Goal: Navigation & Orientation: Find specific page/section

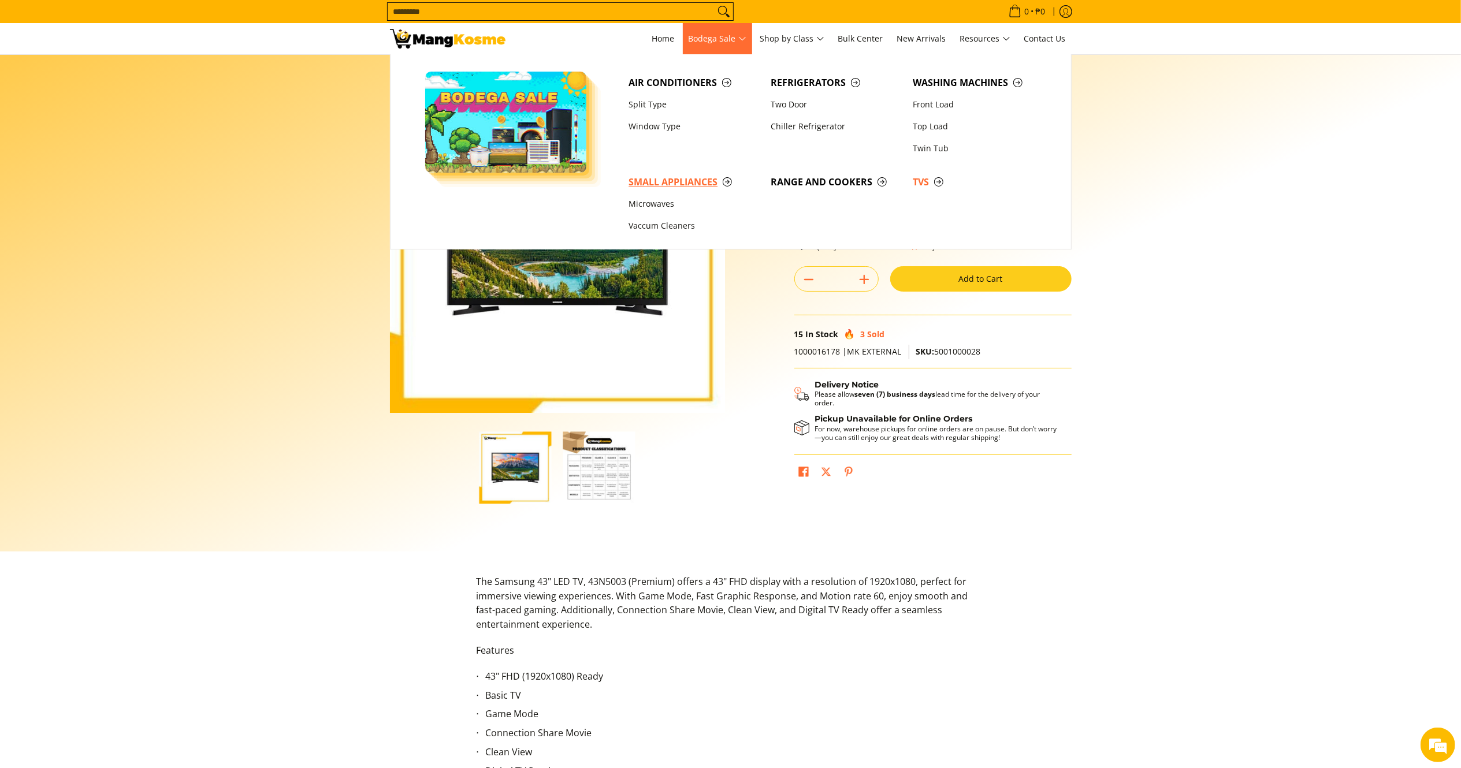
drag, startPoint x: 671, startPoint y: 176, endPoint x: 729, endPoint y: 173, distance: 58.4
click at [671, 176] on span "Small Appliances" at bounding box center [694, 182] width 131 height 14
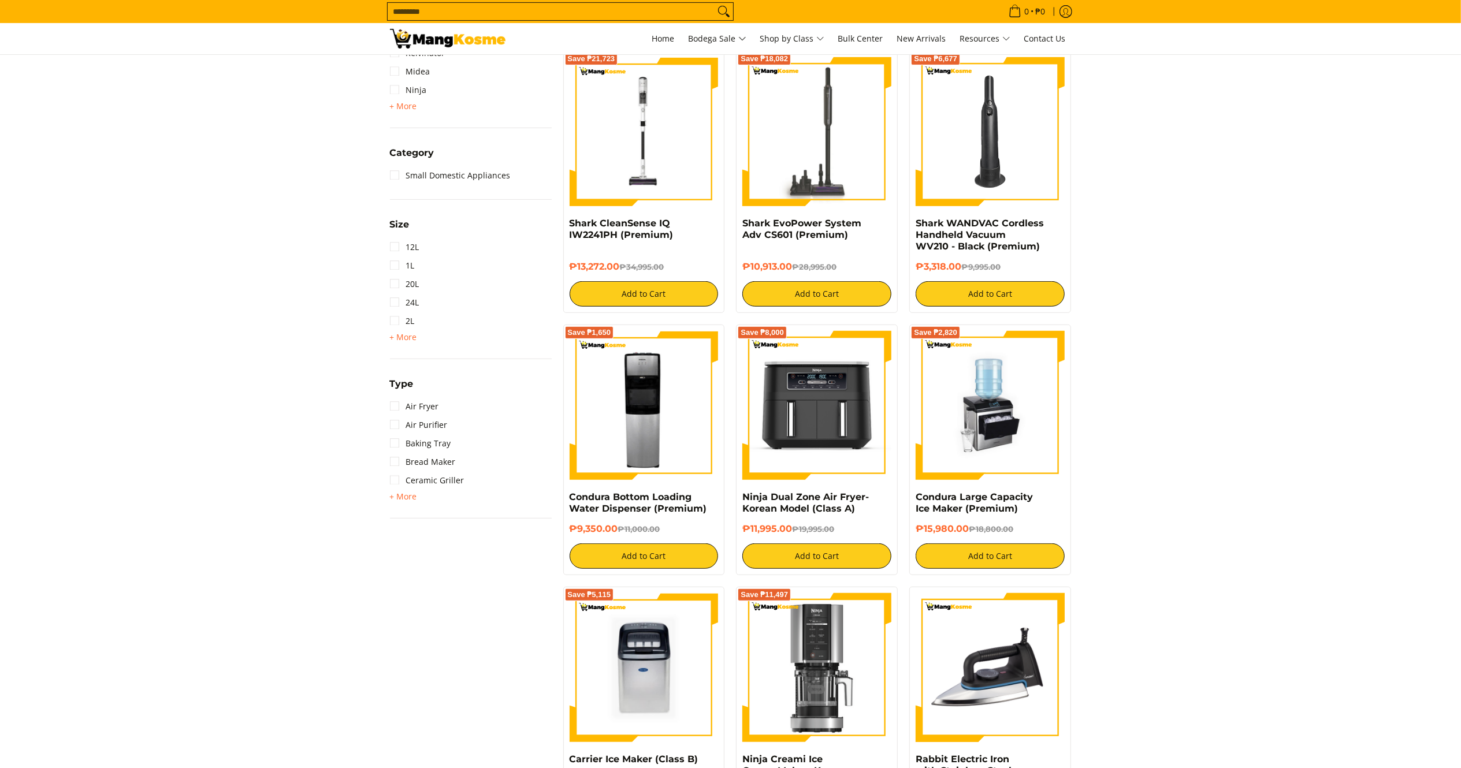
scroll to position [615, 0]
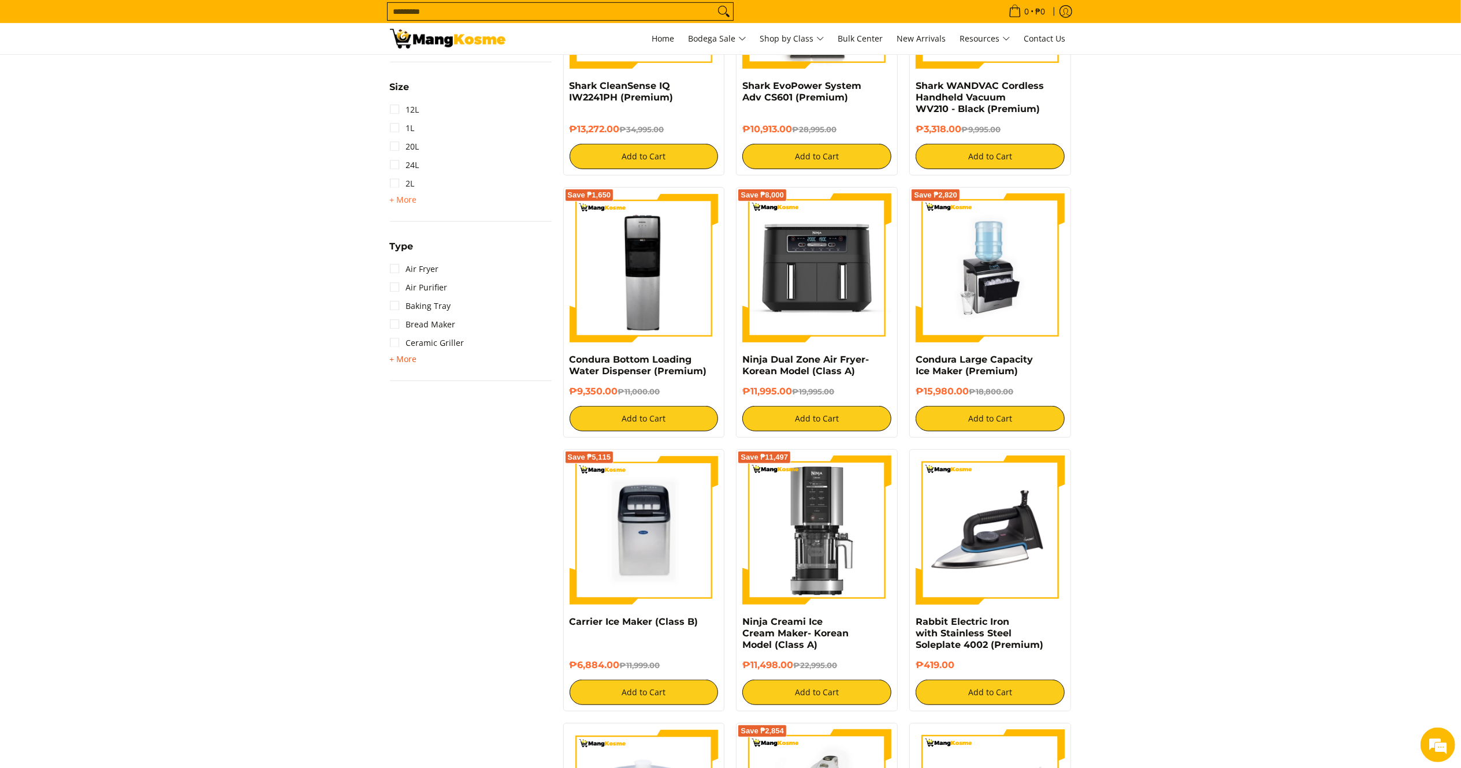
click at [404, 361] on span "+ More" at bounding box center [403, 359] width 27 height 9
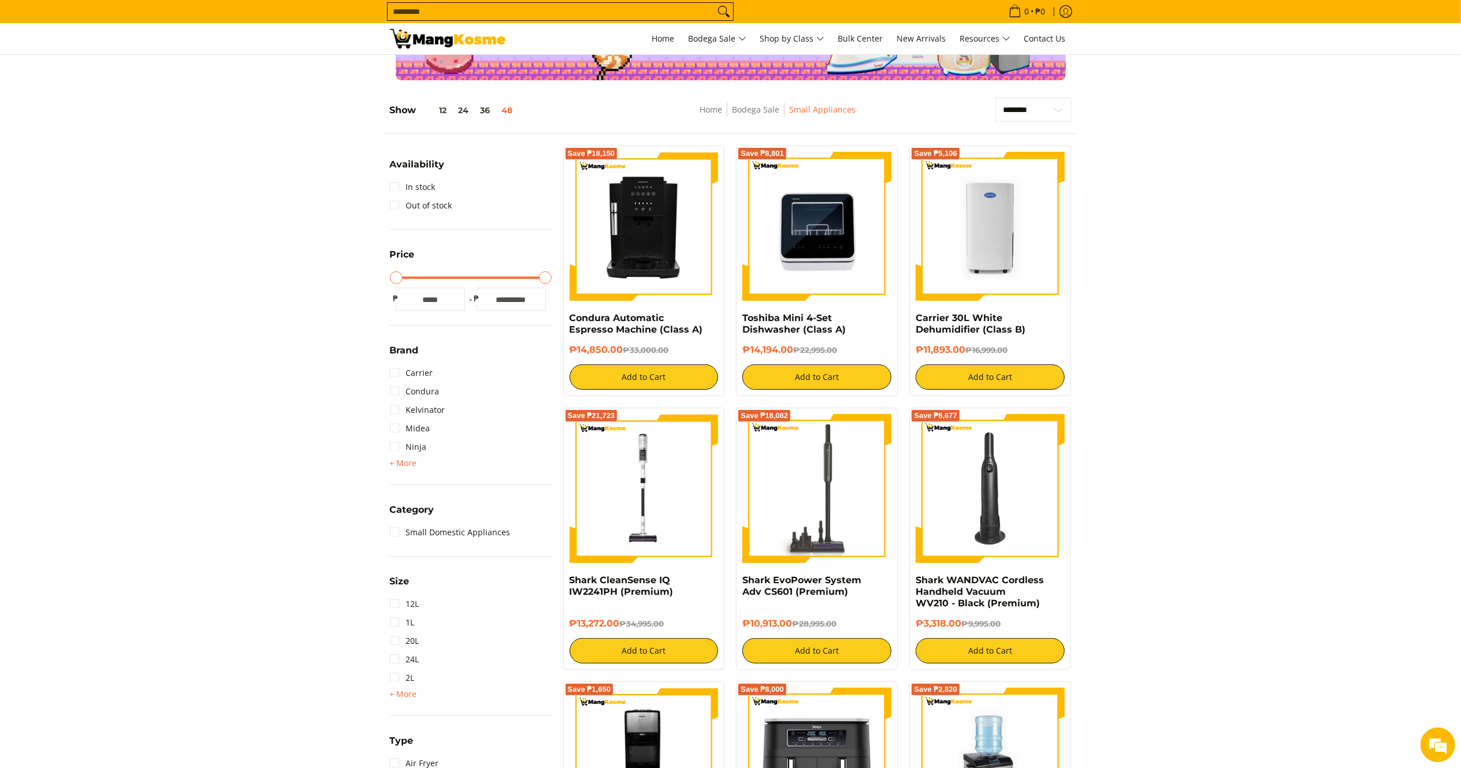
scroll to position [0, 0]
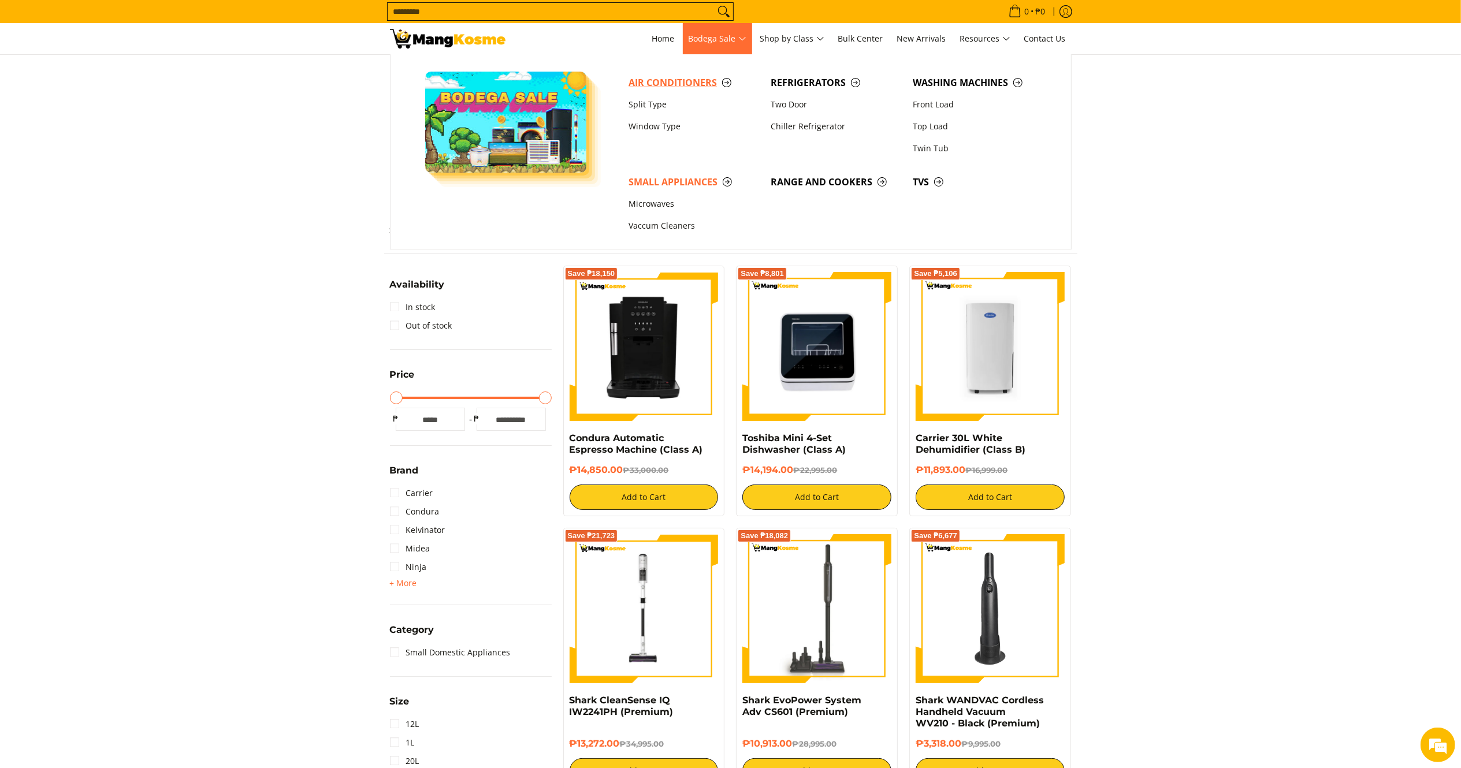
click at [684, 79] on span "Air Conditioners" at bounding box center [694, 83] width 131 height 14
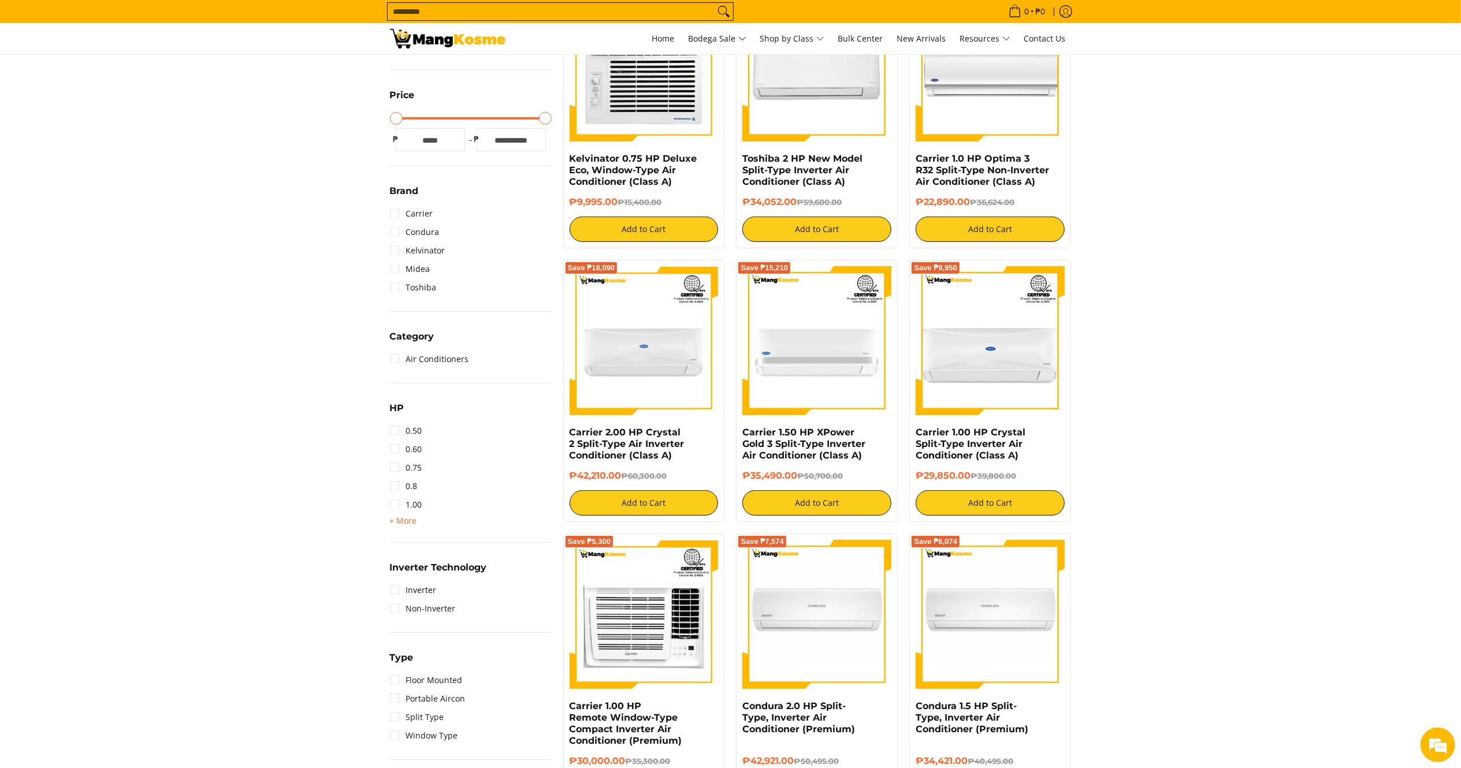
scroll to position [551, 0]
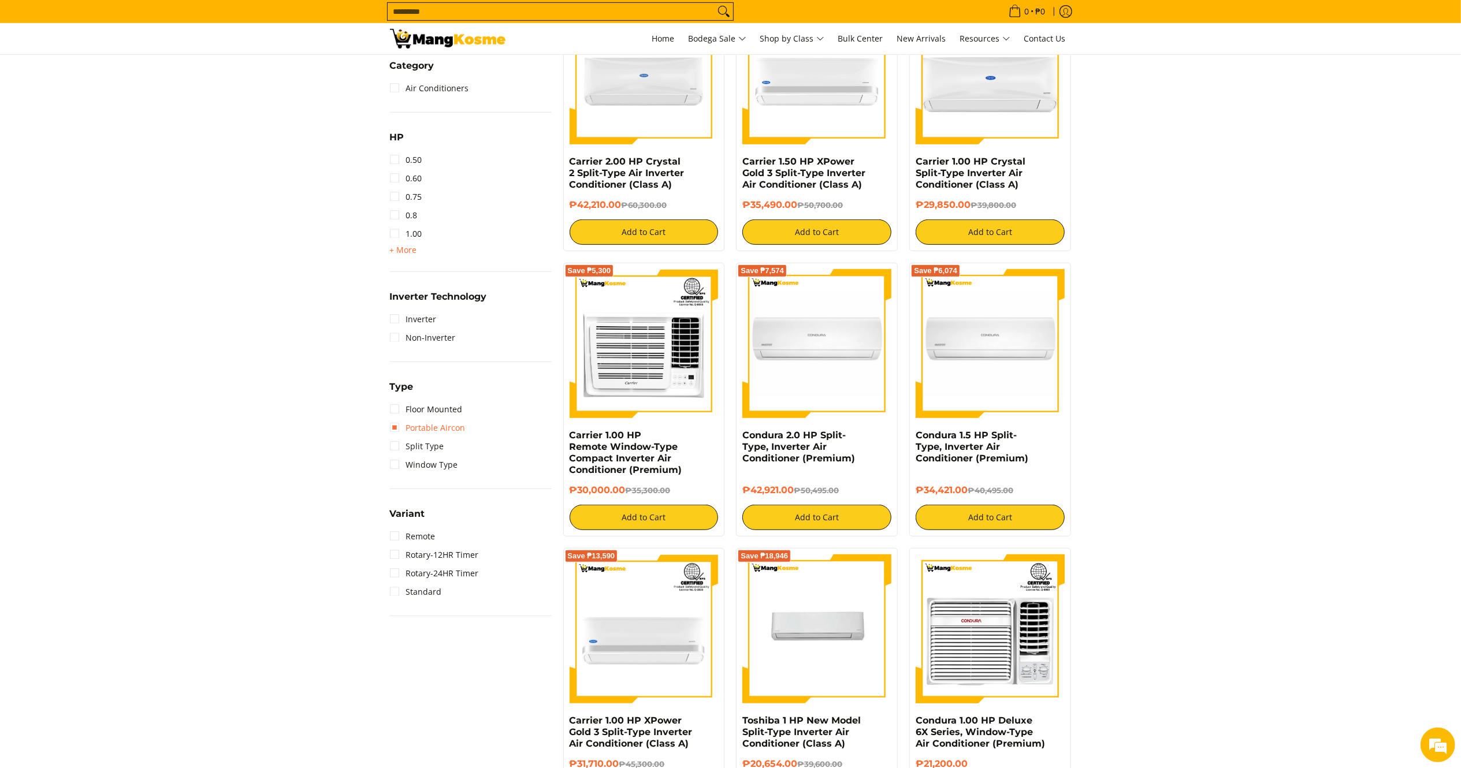
click at [403, 425] on link "Portable Aircon" at bounding box center [428, 428] width 76 height 18
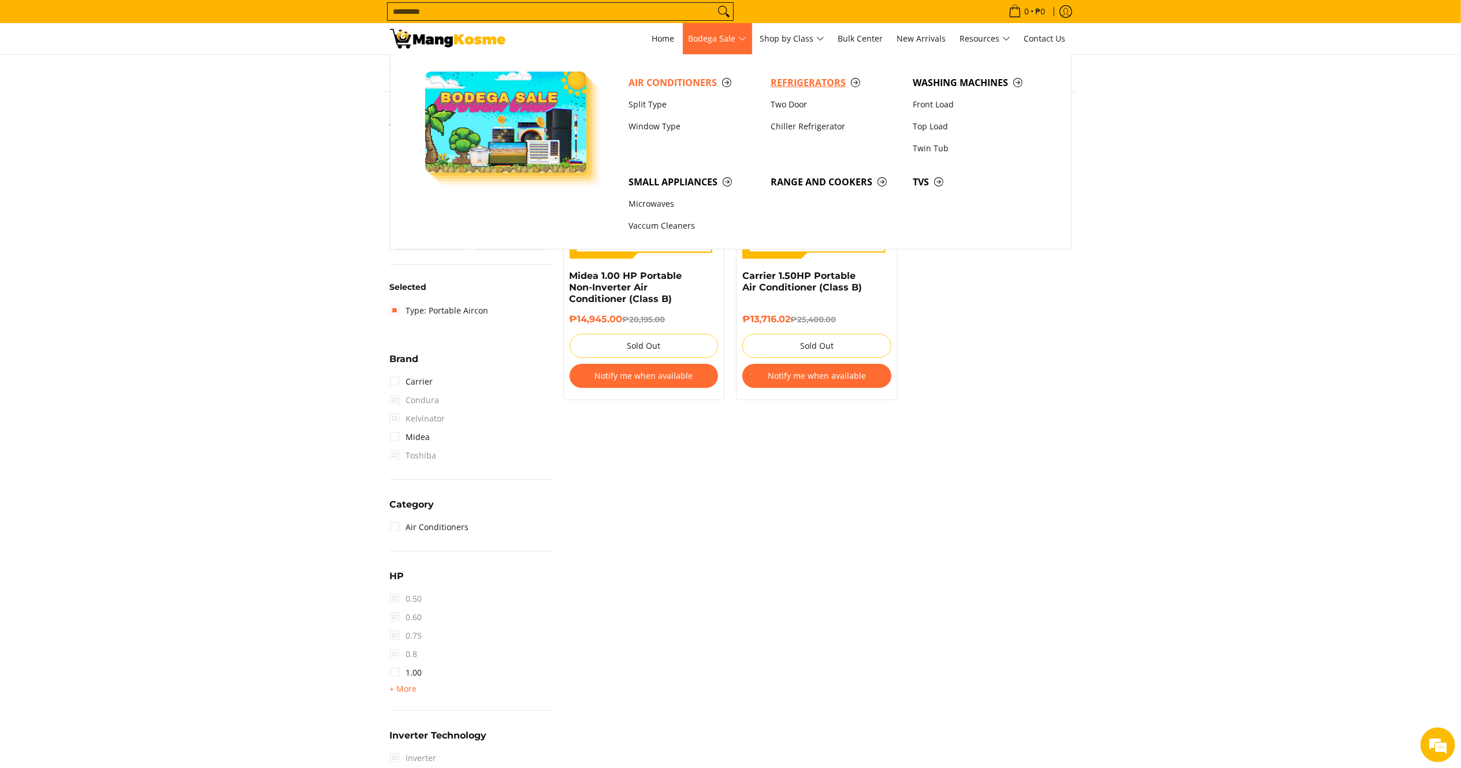
click at [793, 87] on span "Refrigerators" at bounding box center [836, 83] width 131 height 14
